Goal: Navigation & Orientation: Find specific page/section

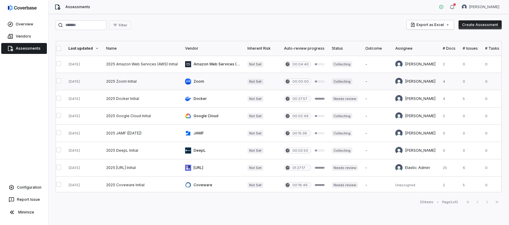
scroll to position [0, 5]
click at [133, 81] on link at bounding box center [141, 81] width 79 height 17
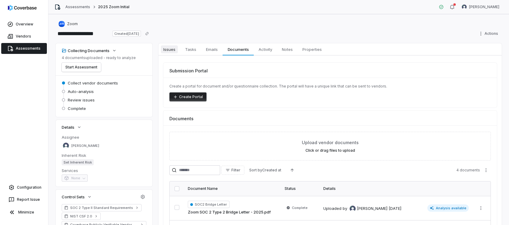
click at [170, 52] on span "Issues" at bounding box center [169, 49] width 17 height 8
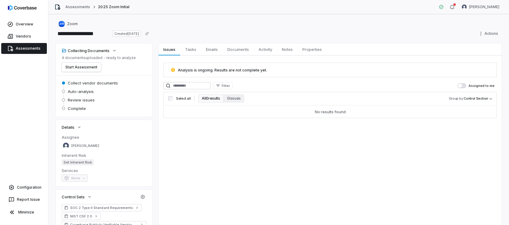
drag, startPoint x: 259, startPoint y: 71, endPoint x: 255, endPoint y: 71, distance: 4.2
click at [259, 71] on span "Analysis is ongoing. Results are not complete yet." at bounding box center [222, 70] width 89 height 5
click at [173, 69] on icon at bounding box center [173, 69] width 5 height 5
drag, startPoint x: 265, startPoint y: 70, endPoint x: 175, endPoint y: 71, distance: 89.9
click at [175, 71] on div "Analysis is ongoing. Results are not complete yet." at bounding box center [330, 69] width 319 height 5
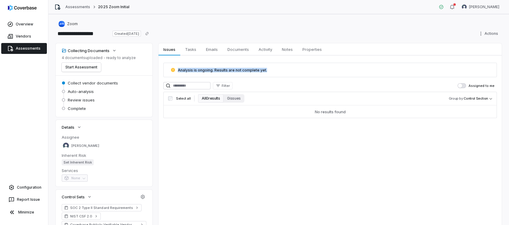
copy span "Analysis is ongoing. Results are not complete yet."
click at [85, 67] on button "Start Assessment" at bounding box center [81, 67] width 39 height 9
drag, startPoint x: 265, startPoint y: 133, endPoint x: 203, endPoint y: 126, distance: 62.5
click at [264, 133] on div "Issues Issues Tasks Tasks Emails Emails Documents Documents Activity Activity N…" at bounding box center [331, 147] width 344 height 209
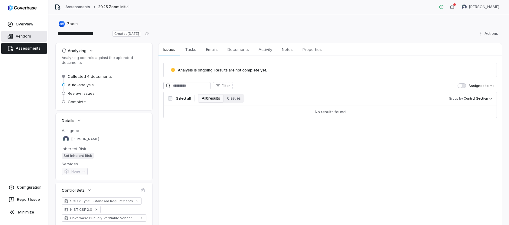
click at [28, 37] on span "Vendors" at bounding box center [23, 36] width 15 height 5
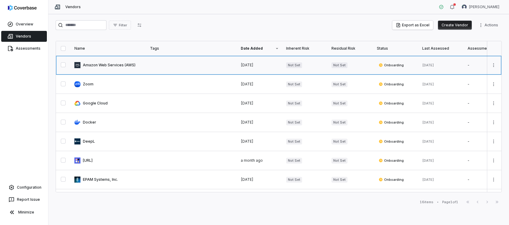
click at [162, 65] on link at bounding box center [191, 65] width 91 height 19
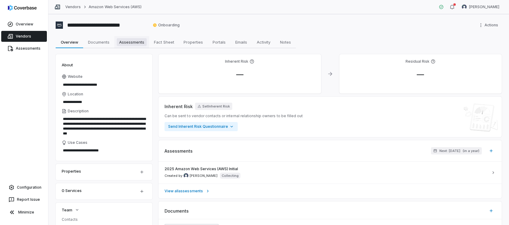
click at [133, 36] on link "Assessments Assessments" at bounding box center [131, 42] width 35 height 12
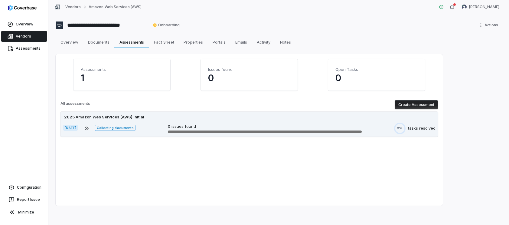
click at [311, 117] on div "2025 Amazon Web Services (AWS) Initial" at bounding box center [249, 117] width 373 height 6
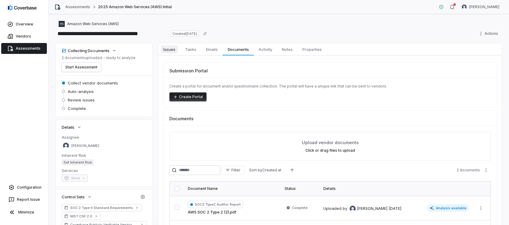
click at [178, 49] on link "Issues Issues" at bounding box center [170, 49] width 22 height 12
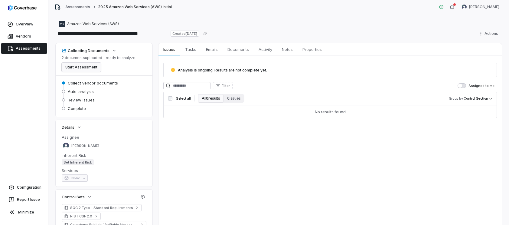
click at [89, 68] on button "Start Assessment" at bounding box center [81, 67] width 39 height 9
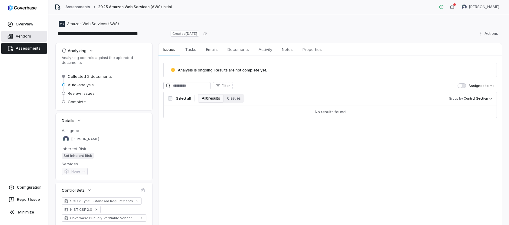
click at [27, 37] on span "Vendors" at bounding box center [23, 36] width 15 height 5
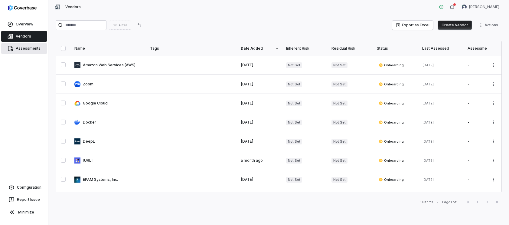
click at [32, 50] on span "Assessments" at bounding box center [28, 48] width 25 height 5
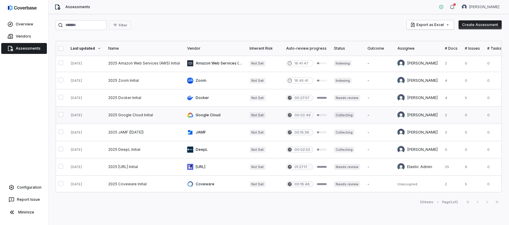
scroll to position [0, 2]
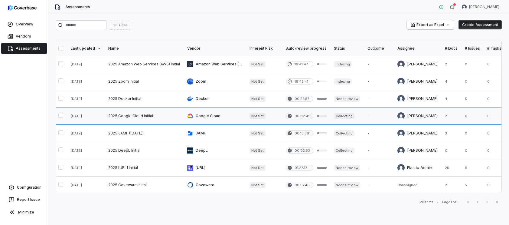
click at [157, 116] on link at bounding box center [144, 115] width 79 height 17
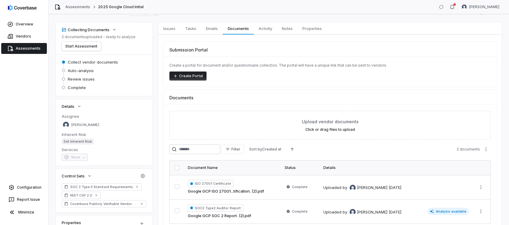
scroll to position [15, 0]
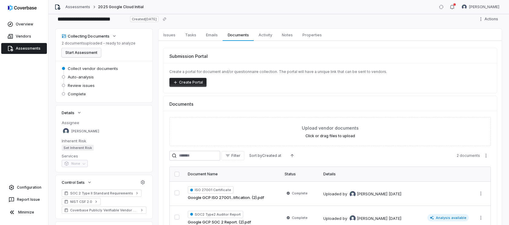
click at [90, 53] on button "Start Assessment" at bounding box center [81, 52] width 39 height 9
click at [27, 36] on span "Vendors" at bounding box center [23, 36] width 15 height 5
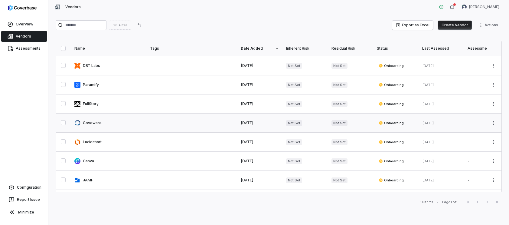
scroll to position [169, 0]
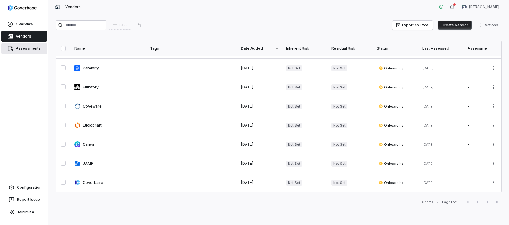
click at [39, 49] on link "Assessments" at bounding box center [24, 48] width 46 height 11
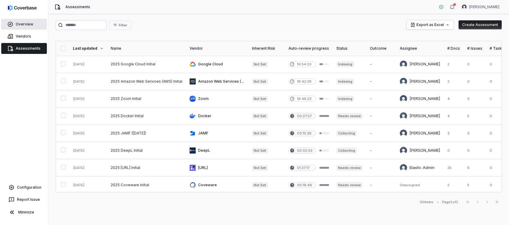
click at [31, 24] on span "Overview" at bounding box center [25, 24] width 18 height 5
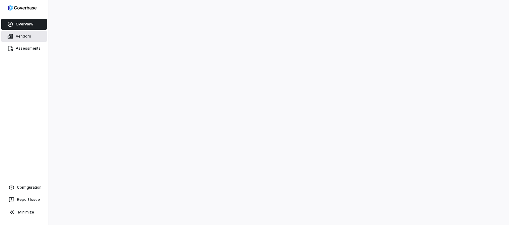
click at [33, 36] on link "Vendors" at bounding box center [24, 36] width 46 height 11
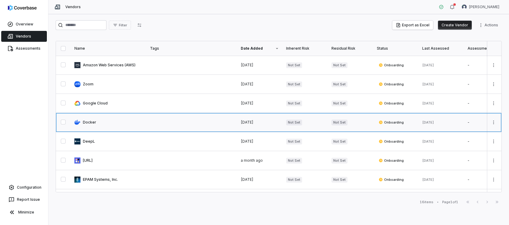
click at [90, 120] on link at bounding box center [109, 122] width 76 height 19
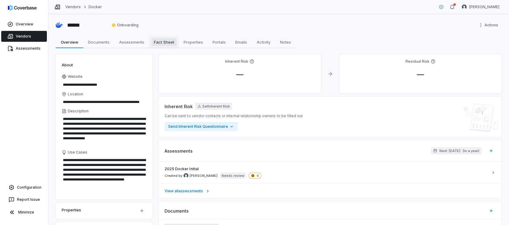
click at [164, 43] on span "Fact Sheet" at bounding box center [164, 42] width 25 height 8
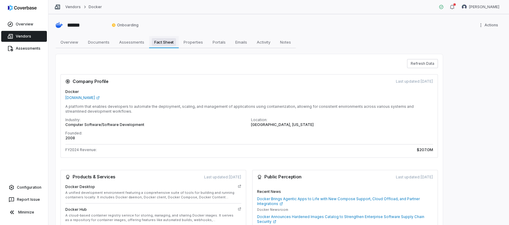
type textarea "*"
click at [423, 59] on button "Refresh Data" at bounding box center [422, 63] width 31 height 9
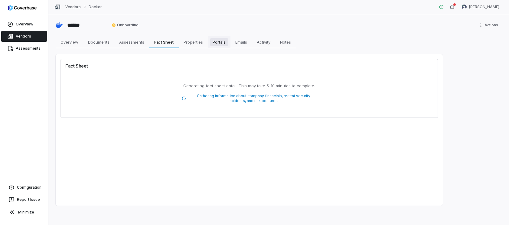
click at [219, 42] on span "Portals" at bounding box center [219, 42] width 18 height 8
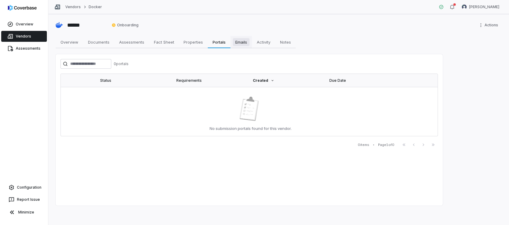
click at [238, 40] on span "Emails" at bounding box center [241, 42] width 17 height 8
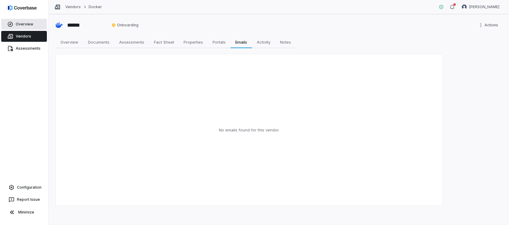
click at [23, 25] on span "Overview" at bounding box center [25, 24] width 18 height 5
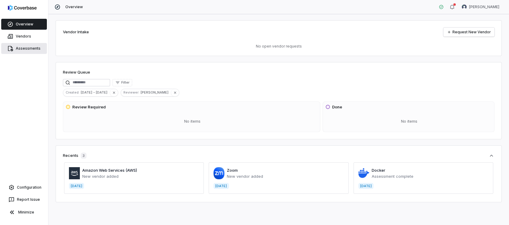
click at [38, 49] on span "Assessments" at bounding box center [28, 48] width 25 height 5
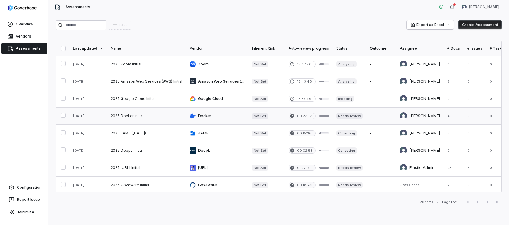
scroll to position [0, 0]
click at [135, 114] on link at bounding box center [146, 115] width 79 height 17
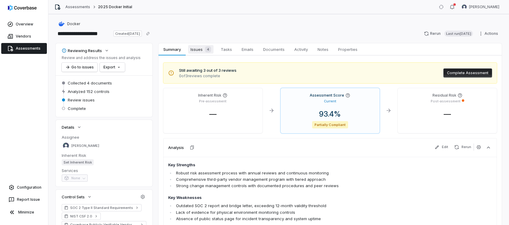
click at [196, 50] on span "Issues 4" at bounding box center [200, 49] width 25 height 8
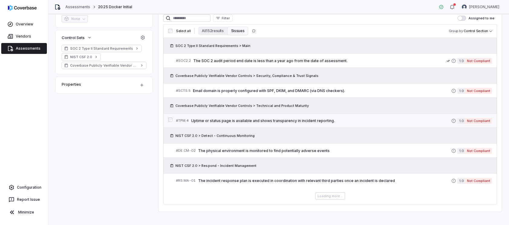
scroll to position [160, 0]
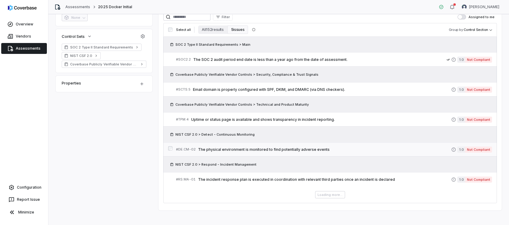
click at [336, 146] on link "# DE.CM-02 The physical environment is monitored to find potentially adverse ev…" at bounding box center [334, 150] width 316 height 14
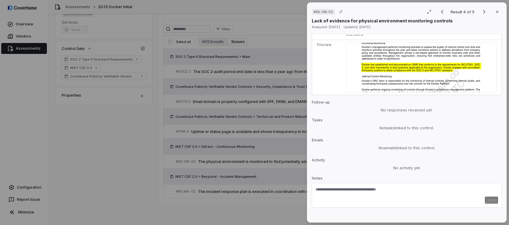
scroll to position [397, 0]
drag, startPoint x: 499, startPoint y: 11, endPoint x: 417, endPoint y: 34, distance: 84.8
click at [499, 12] on icon "button" at bounding box center [497, 11] width 5 height 5
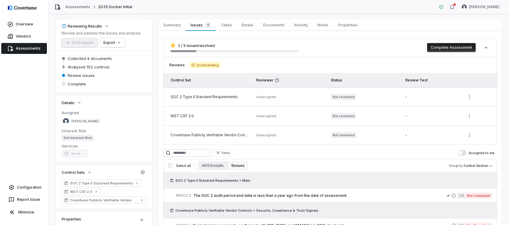
scroll to position [23, 0]
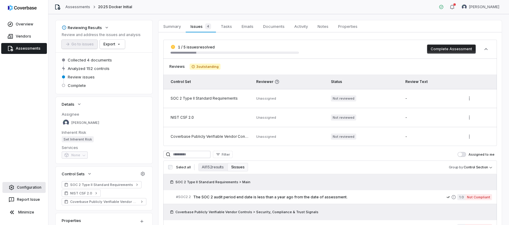
click at [41, 186] on link "Configuration" at bounding box center [23, 187] width 43 height 11
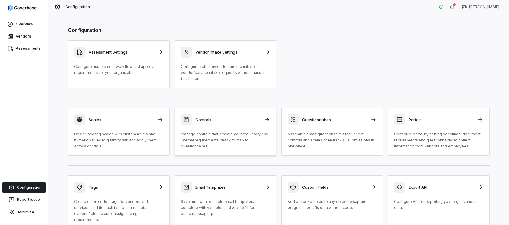
click at [216, 122] on h3 "Controls" at bounding box center [228, 119] width 65 height 5
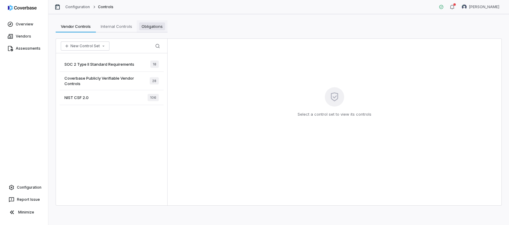
click at [154, 29] on span "Obligations" at bounding box center [152, 26] width 26 height 8
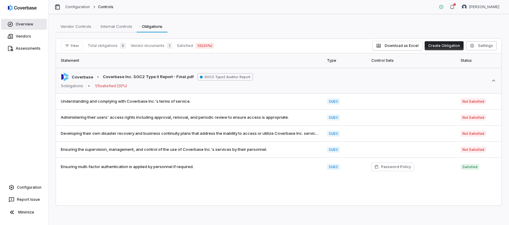
click at [25, 25] on span "Overview" at bounding box center [25, 24] width 18 height 5
click at [24, 25] on span "Overview" at bounding box center [25, 24] width 18 height 5
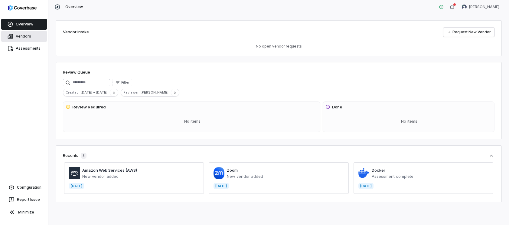
click at [23, 36] on span "Vendors" at bounding box center [23, 36] width 15 height 5
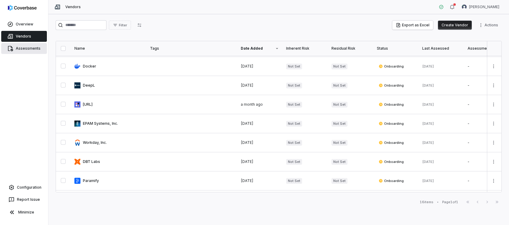
scroll to position [57, 0]
click at [20, 49] on span "Assessments" at bounding box center [28, 48] width 25 height 5
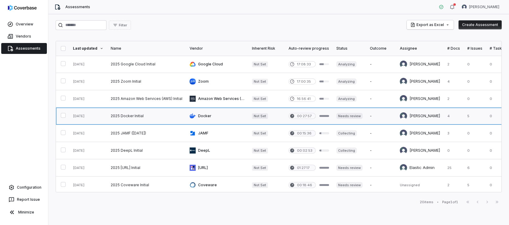
click at [138, 115] on link at bounding box center [146, 115] width 79 height 17
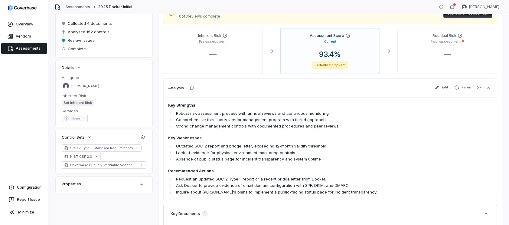
scroll to position [115, 0]
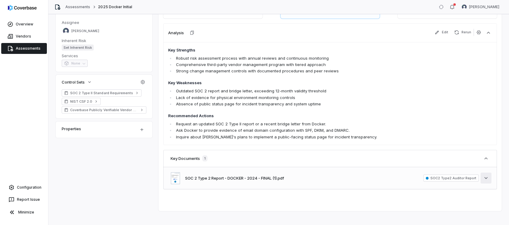
click at [489, 179] on icon "button" at bounding box center [486, 178] width 6 height 6
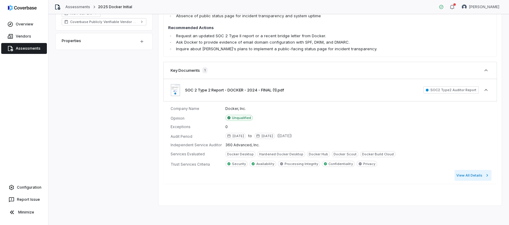
click at [481, 177] on button "View All Details" at bounding box center [473, 175] width 37 height 11
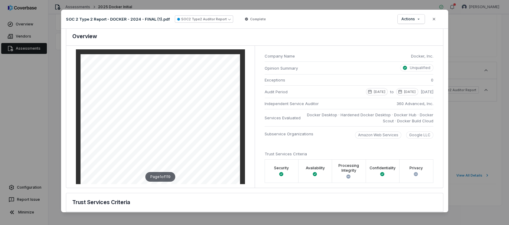
scroll to position [0, 0]
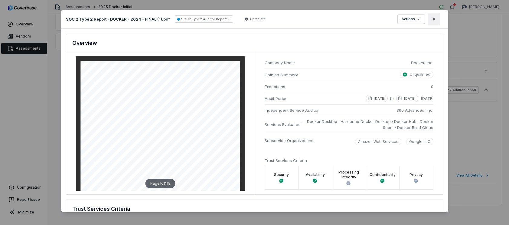
click at [434, 19] on icon "button" at bounding box center [434, 19] width 2 height 2
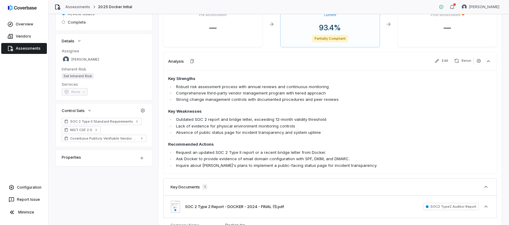
scroll to position [75, 0]
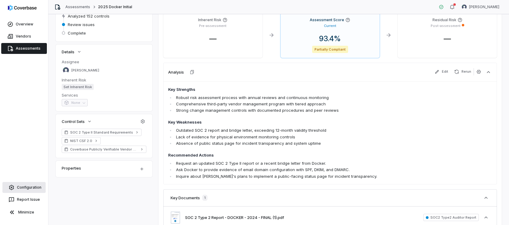
click at [34, 189] on span "Configuration" at bounding box center [29, 187] width 25 height 5
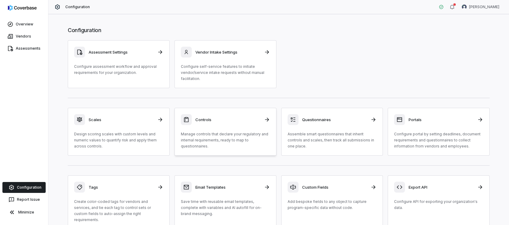
click at [239, 120] on h3 "Controls" at bounding box center [228, 119] width 65 height 5
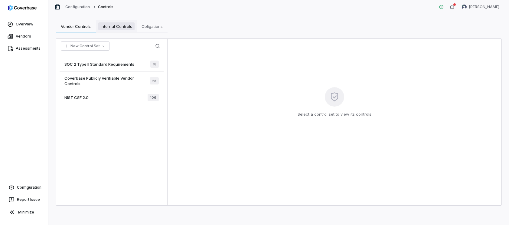
click at [121, 26] on span "Internal Controls" at bounding box center [116, 26] width 36 height 8
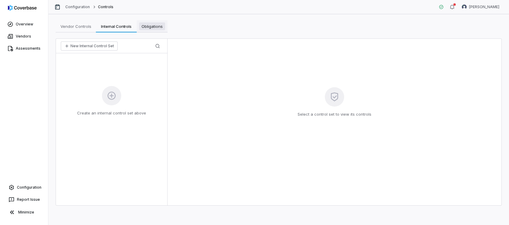
click at [147, 27] on span "Obligations" at bounding box center [152, 26] width 26 height 8
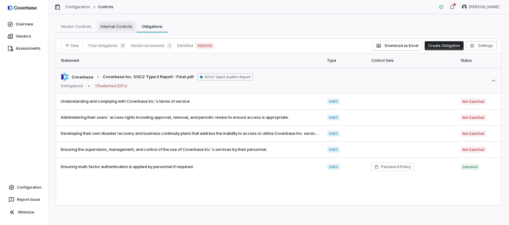
click at [125, 26] on span "Internal Controls" at bounding box center [116, 26] width 36 height 8
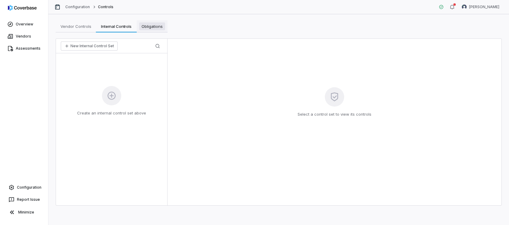
click at [161, 27] on span "Obligations" at bounding box center [152, 26] width 26 height 8
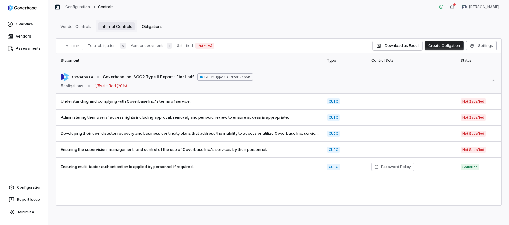
click at [125, 28] on span "Internal Controls" at bounding box center [116, 26] width 36 height 8
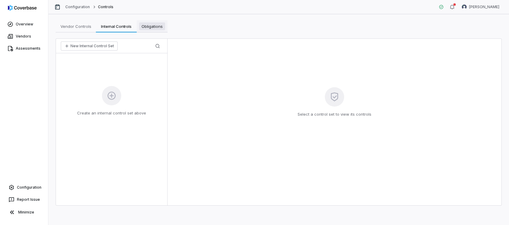
click at [146, 25] on span "Obligations" at bounding box center [152, 26] width 26 height 8
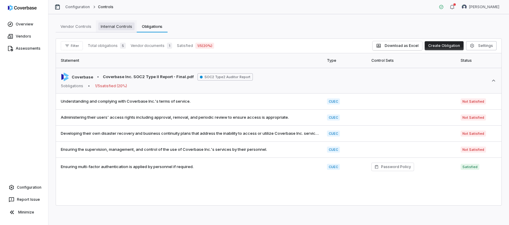
click at [120, 27] on span "Internal Controls" at bounding box center [116, 26] width 36 height 8
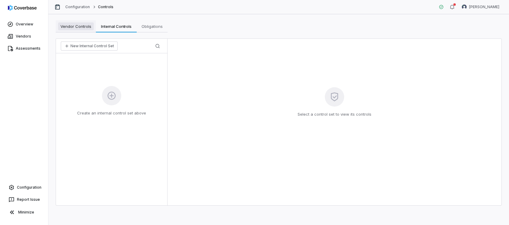
click at [80, 30] on span "Vendor Controls" at bounding box center [76, 26] width 36 height 8
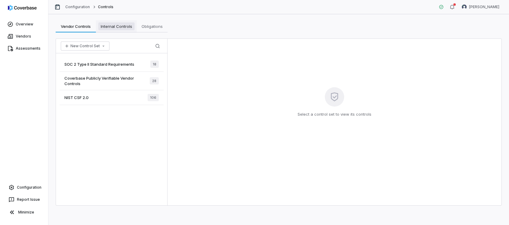
click at [120, 26] on span "Internal Controls" at bounding box center [116, 26] width 36 height 8
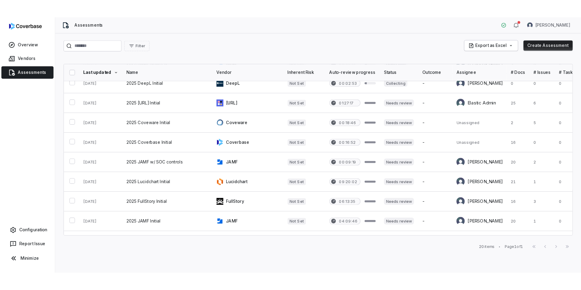
scroll to position [93, 0]
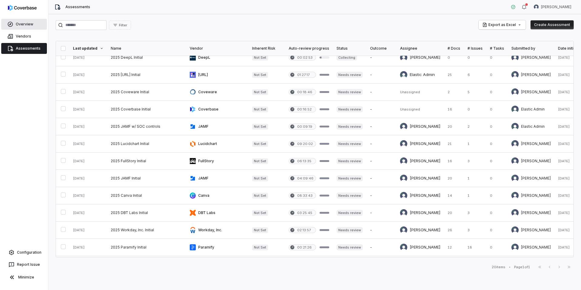
click at [30, 25] on span "Overview" at bounding box center [25, 24] width 18 height 5
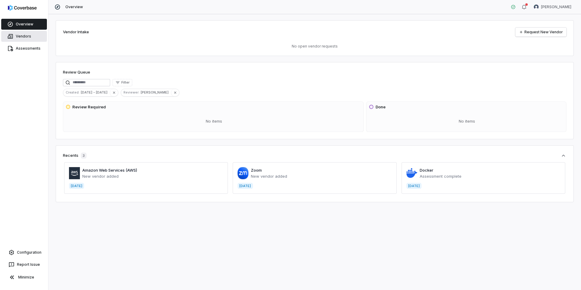
click at [31, 36] on link "Vendors" at bounding box center [24, 36] width 46 height 11
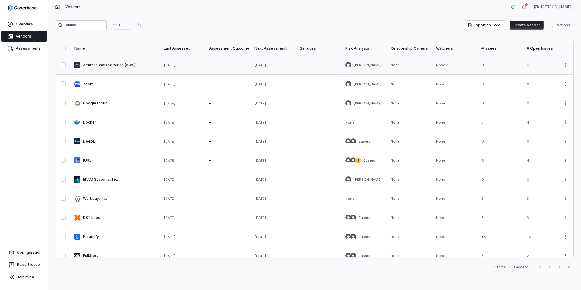
scroll to position [0, 268]
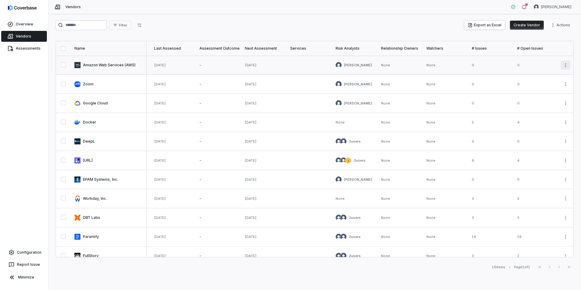
click at [509, 61] on html "Overview Vendors Assessments Configuration Report Issue Minimize Vendors Kim Ka…" at bounding box center [290, 145] width 581 height 290
click at [436, 31] on html "Overview Vendors Assessments Configuration Report Issue Minimize Vendors Kim Ka…" at bounding box center [290, 145] width 581 height 290
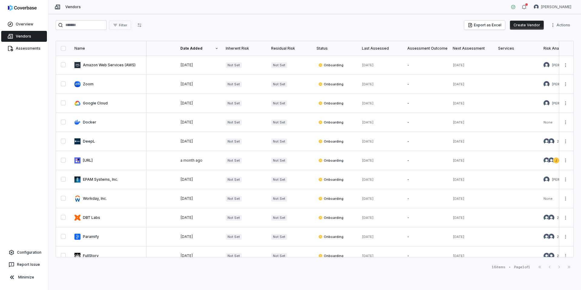
scroll to position [0, 0]
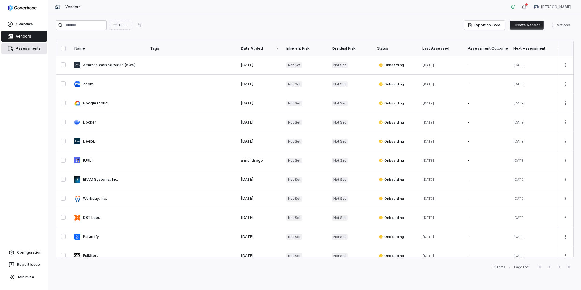
click at [31, 48] on span "Assessments" at bounding box center [28, 48] width 25 height 5
